Goal: Check status: Check status

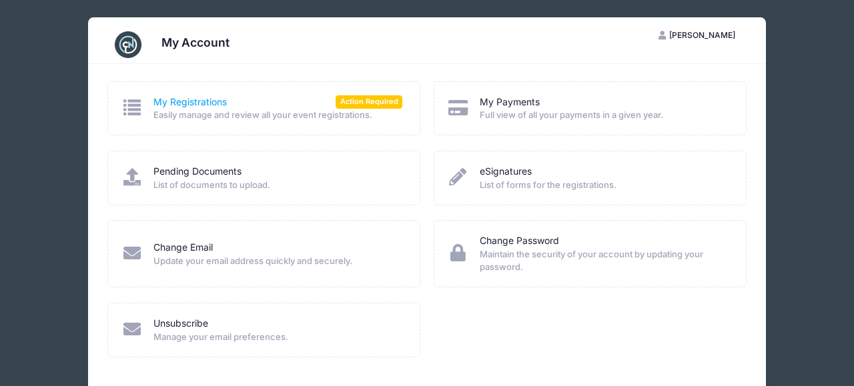
click at [205, 100] on link "My Registrations" at bounding box center [189, 102] width 73 height 14
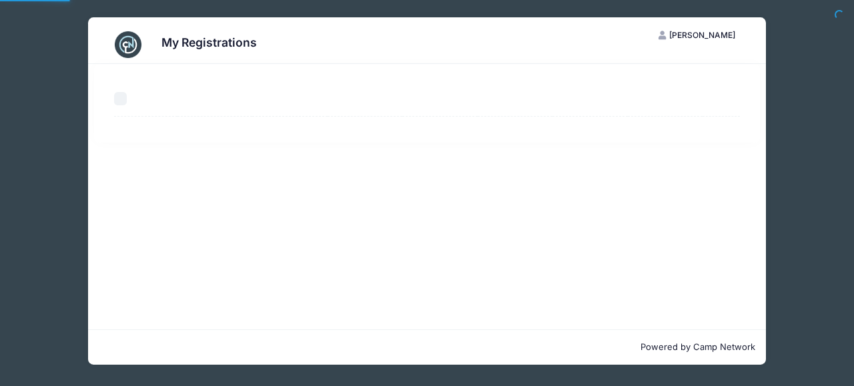
select select "50"
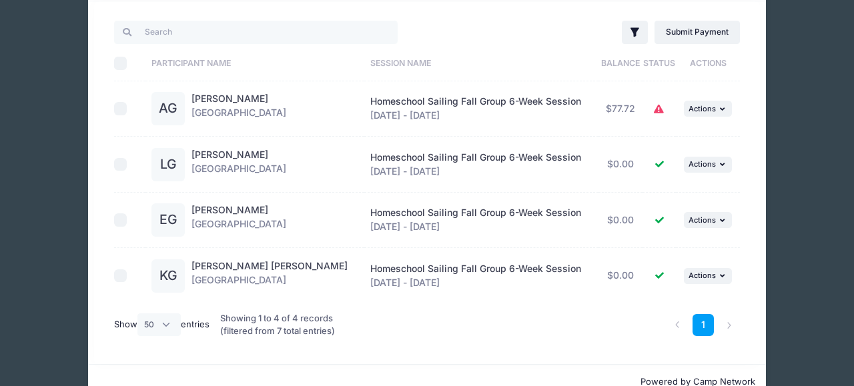
scroll to position [70, 0]
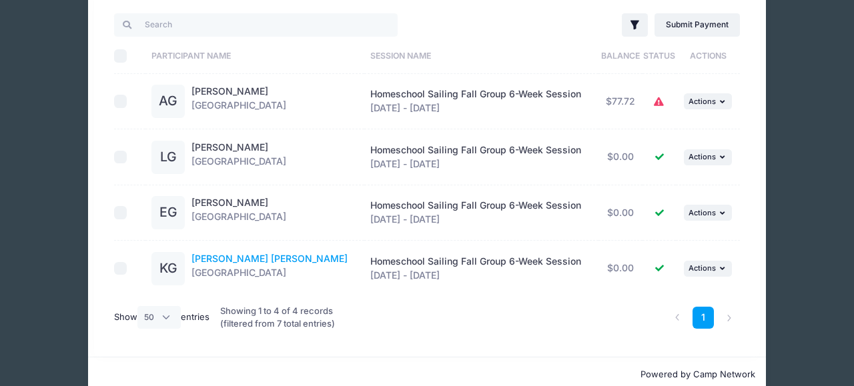
click at [235, 258] on link "KANE GLONEK" at bounding box center [269, 258] width 156 height 11
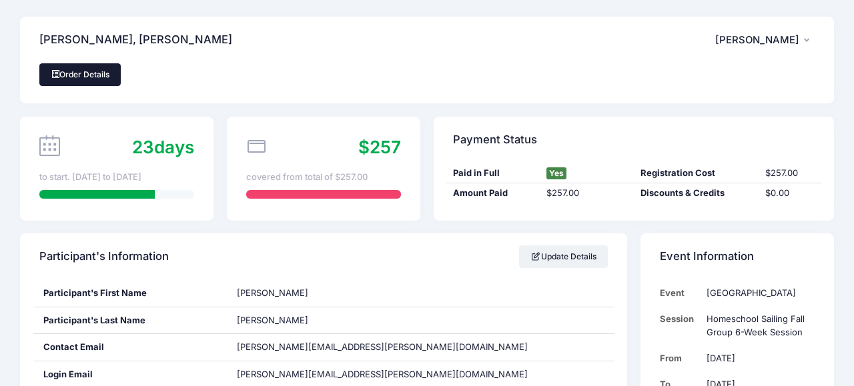
click at [81, 71] on link "Order Details" at bounding box center [79, 74] width 81 height 23
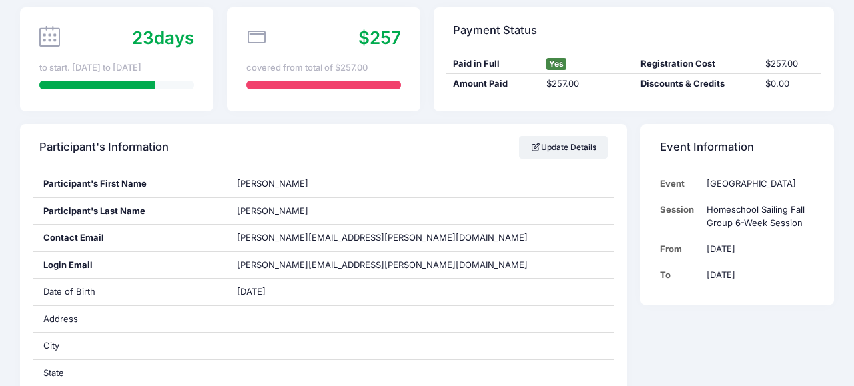
scroll to position [111, 0]
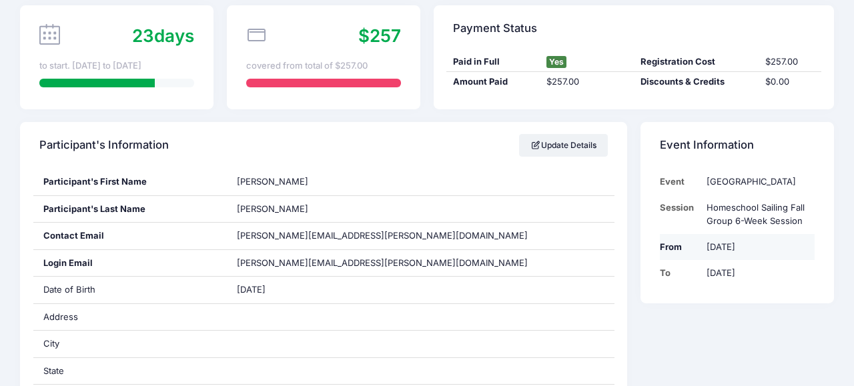
click at [727, 259] on td "Sep 5th" at bounding box center [757, 247] width 114 height 26
click at [738, 259] on td "Sep 5th" at bounding box center [757, 247] width 114 height 26
click at [738, 259] on td "[DATE]" at bounding box center [757, 247] width 114 height 26
click at [721, 260] on td "[DATE]" at bounding box center [757, 247] width 114 height 26
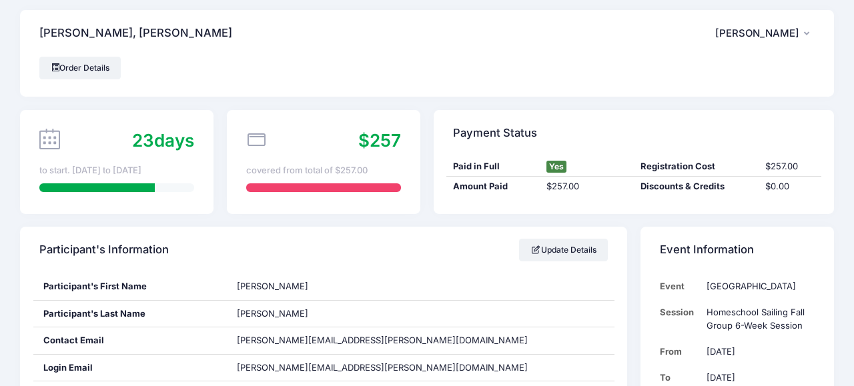
scroll to position [0, 0]
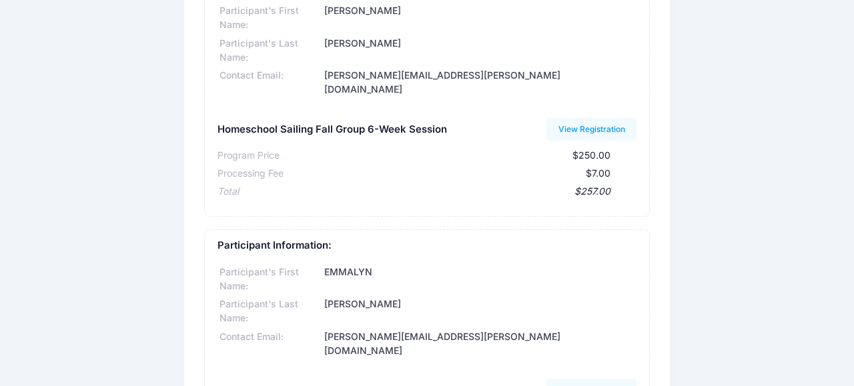
scroll to position [729, 0]
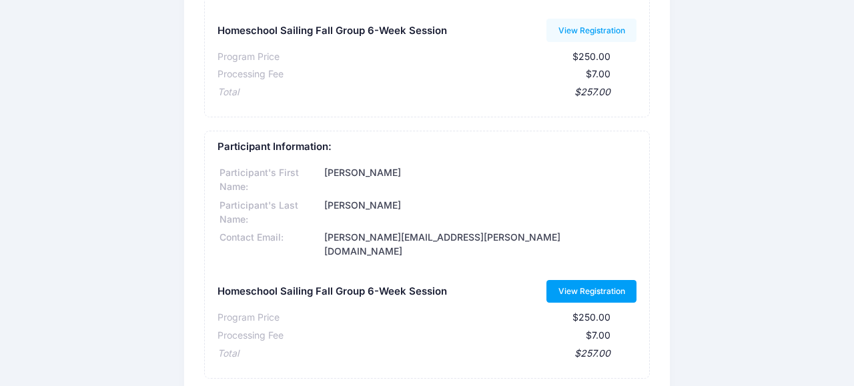
click at [581, 280] on link "View Registration" at bounding box center [591, 291] width 90 height 23
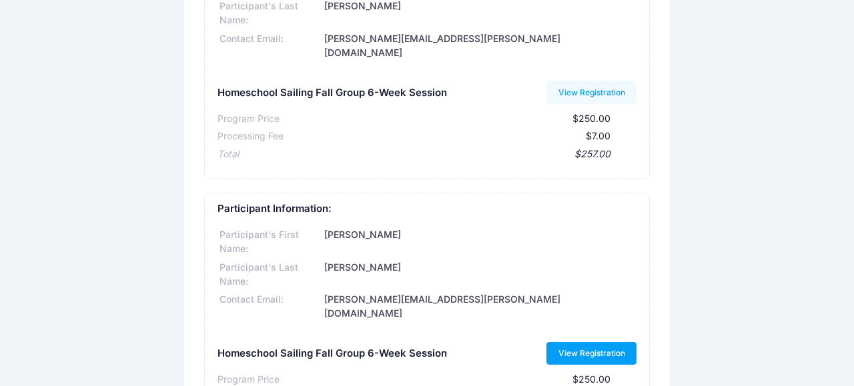
scroll to position [669, 0]
